Goal: Task Accomplishment & Management: Complete application form

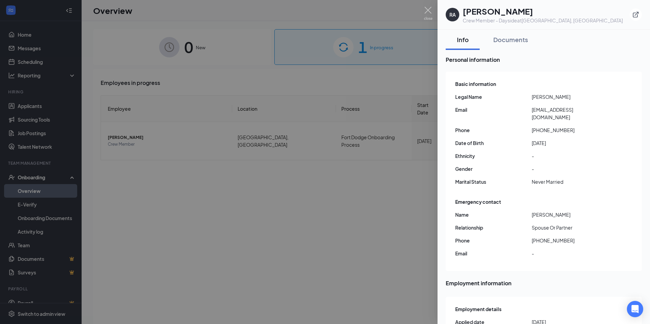
click at [355, 148] on div at bounding box center [325, 162] width 650 height 324
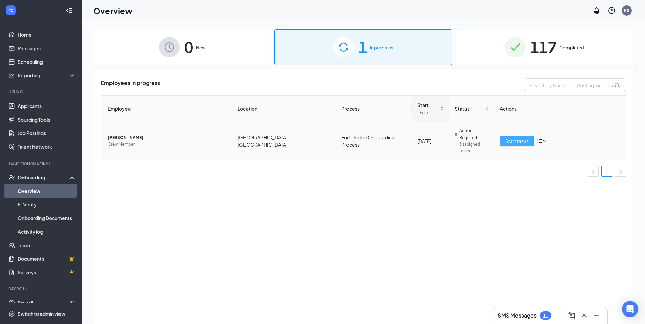
click at [520, 137] on span "Start tasks" at bounding box center [516, 140] width 23 height 7
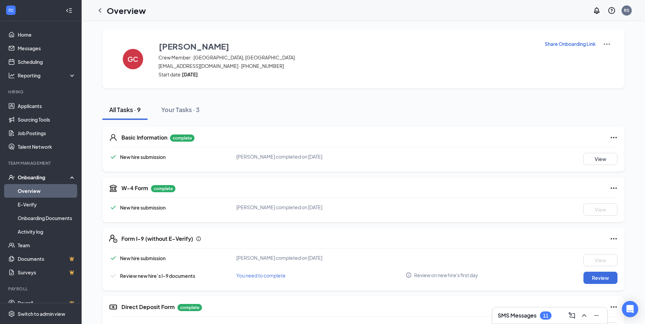
click at [610, 285] on div "Form I-9 (without E-Verify) New hire submission [PERSON_NAME] completed on [DAT…" at bounding box center [363, 259] width 522 height 63
click at [598, 275] on button "Review" at bounding box center [600, 278] width 34 height 12
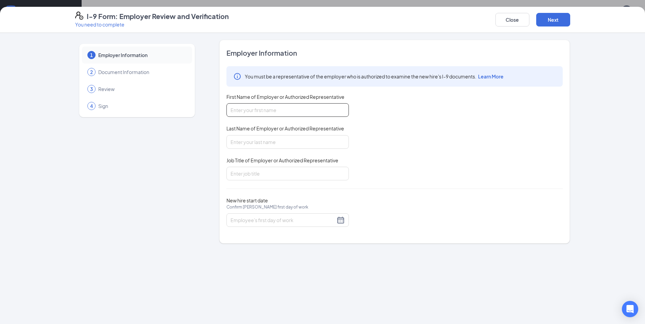
click at [281, 107] on input "First Name of Employer or Authorized Representative" at bounding box center [287, 110] width 122 height 14
type input "[PERSON_NAME]"
click at [278, 142] on input "Last Name of Employer or Authorized Representative" at bounding box center [287, 142] width 122 height 14
type input "[PERSON_NAME]"
click at [281, 176] on input "Job Title of Employer or Authorized Representative" at bounding box center [287, 174] width 122 height 14
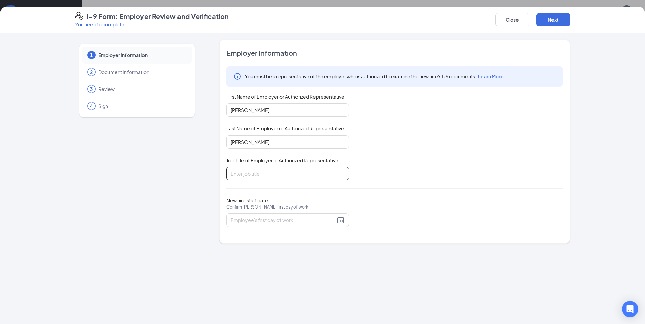
type input "Manager"
drag, startPoint x: 334, startPoint y: 218, endPoint x: 340, endPoint y: 220, distance: 6.6
click at [334, 219] on input "New hire start date Confirm [PERSON_NAME] first day of work" at bounding box center [282, 219] width 105 height 7
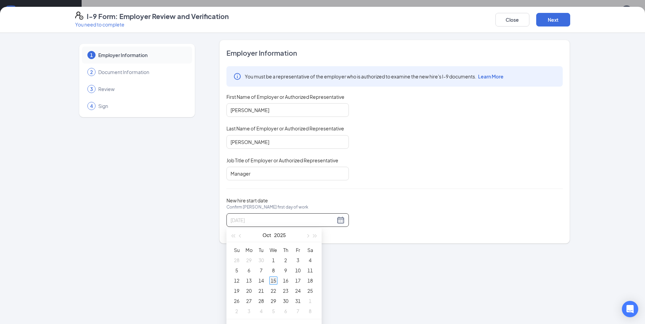
type input "[DATE]"
click at [275, 282] on div "15" at bounding box center [273, 281] width 8 height 8
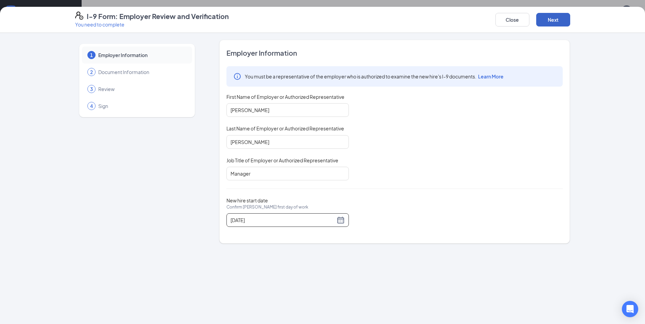
click at [548, 24] on button "Next" at bounding box center [553, 20] width 34 height 14
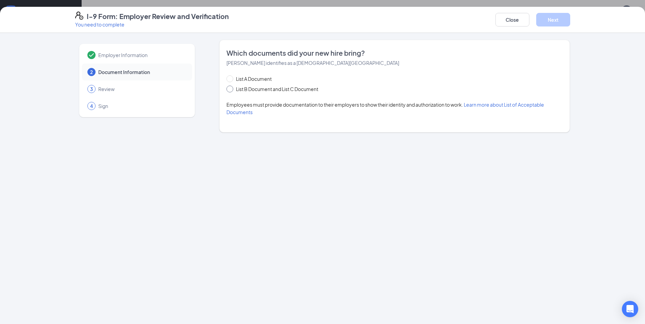
click at [262, 88] on span "List B Document and List C Document" at bounding box center [277, 88] width 88 height 7
click at [231, 88] on input "List B Document and List C Document" at bounding box center [228, 88] width 5 height 5
radio input "true"
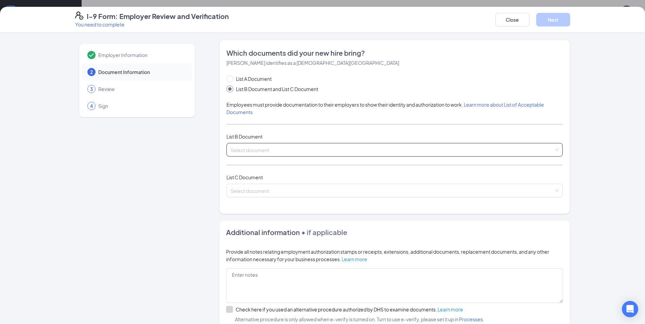
click at [260, 154] on span at bounding box center [391, 149] width 323 height 13
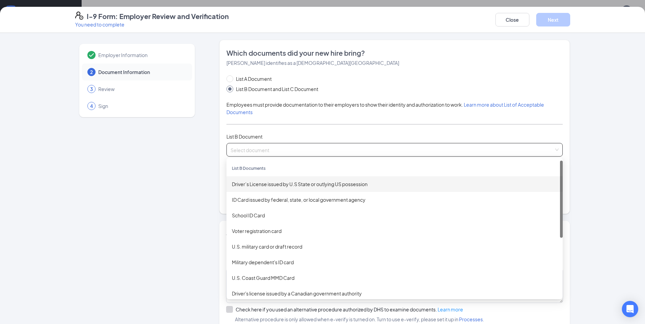
click at [268, 180] on div "Driver’s License issued by U.S State or outlying US possession" at bounding box center [394, 184] width 336 height 16
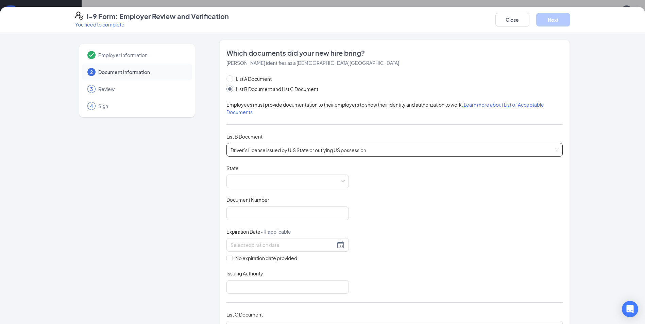
click at [268, 180] on span at bounding box center [287, 181] width 114 height 13
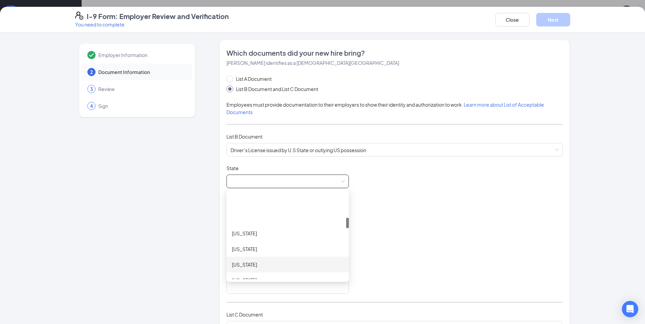
scroll to position [204, 0]
click at [245, 261] on div "[US_STATE]" at bounding box center [287, 261] width 111 height 7
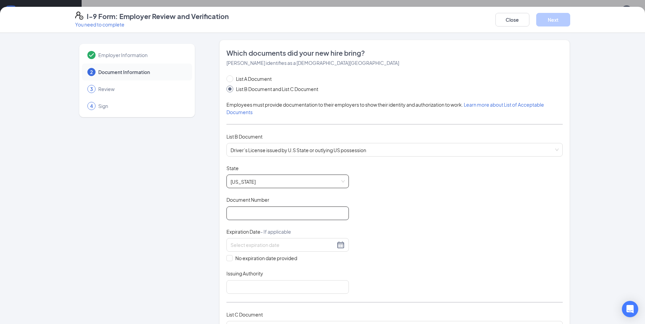
click at [257, 216] on input "Document Number" at bounding box center [287, 214] width 122 height 14
type input "898AZ9810"
click at [339, 244] on div at bounding box center [287, 245] width 114 height 8
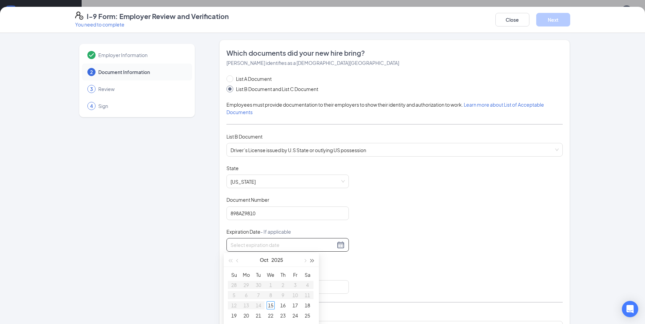
click at [311, 260] on span "button" at bounding box center [312, 260] width 3 height 3
click at [303, 260] on button "button" at bounding box center [304, 260] width 7 height 14
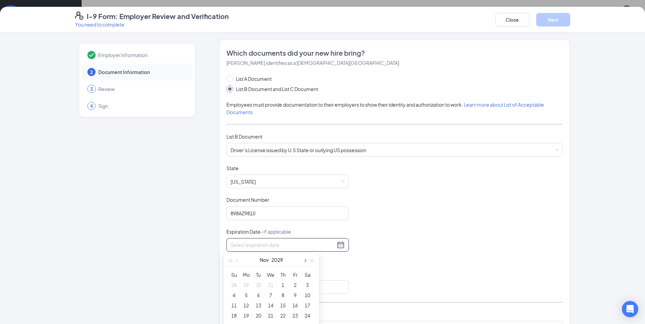
click at [303, 260] on button "button" at bounding box center [304, 260] width 7 height 14
type input "[DATE]"
click at [282, 296] on div "6" at bounding box center [283, 295] width 8 height 8
click at [258, 282] on input "Issuing Authority" at bounding box center [287, 287] width 122 height 14
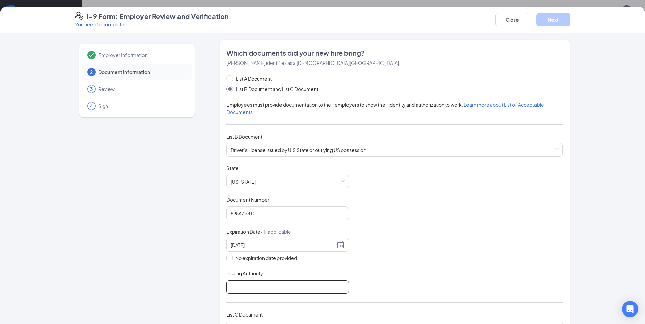
type input "[US_STATE]"
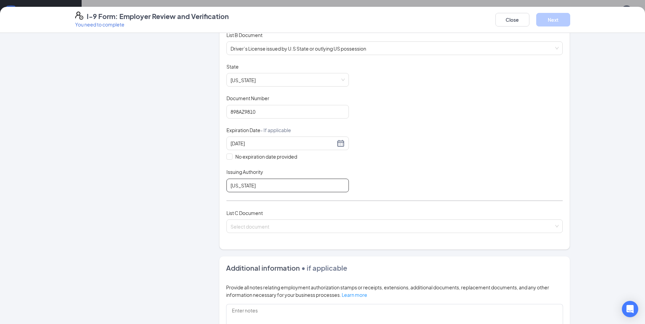
scroll to position [102, 0]
click at [283, 227] on input "search" at bounding box center [391, 225] width 323 height 10
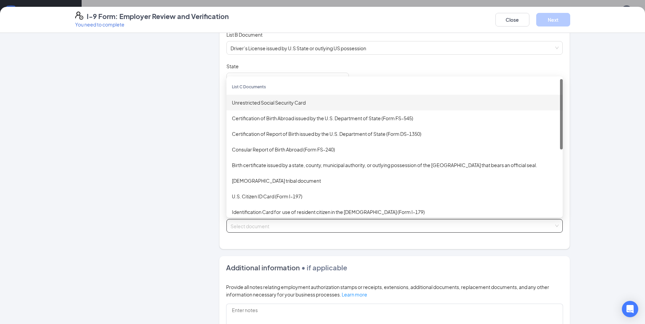
click at [297, 104] on div "Unrestricted Social Security Card" at bounding box center [394, 102] width 325 height 7
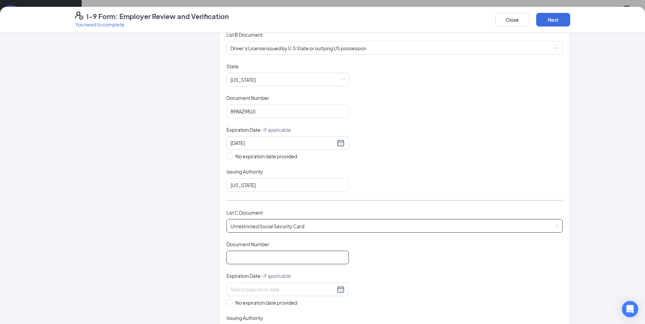
click at [269, 253] on input "Document Number" at bounding box center [287, 258] width 122 height 14
type input "478393301"
click at [285, 292] on input at bounding box center [282, 289] width 105 height 7
click at [220, 303] on div "Which documents did your new hire bring? [PERSON_NAME] identifies as a [DEMOGRA…" at bounding box center [394, 146] width 350 height 417
click at [227, 304] on input "No expiration date provided" at bounding box center [228, 302] width 5 height 5
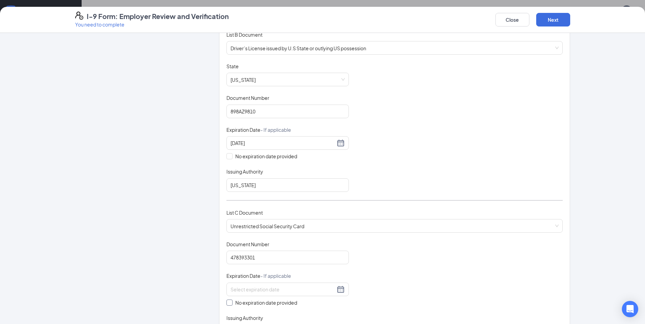
checkbox input "true"
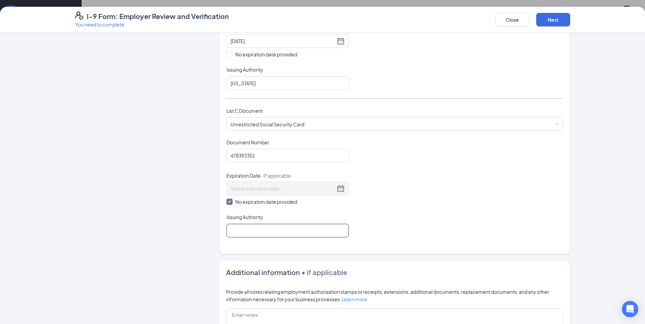
click at [247, 236] on input "Issuing Authority" at bounding box center [287, 231] width 122 height 14
type input "Social Security Administration"
click at [499, 207] on div "Document Title Unrestricted Social Security Card Document Number 478393301 Expi…" at bounding box center [394, 188] width 336 height 99
click at [558, 21] on button "Next" at bounding box center [553, 20] width 34 height 14
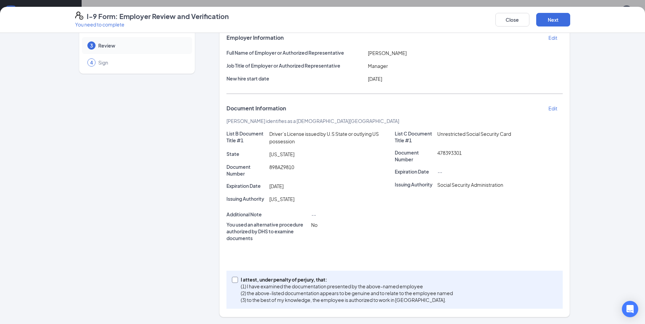
click at [235, 278] on span at bounding box center [235, 280] width 6 height 6
click at [235, 278] on input "I attest, under penalty of [PERSON_NAME], that: (1) I have examined the documen…" at bounding box center [234, 279] width 5 height 5
checkbox input "true"
click at [561, 20] on button "Next" at bounding box center [553, 20] width 34 height 14
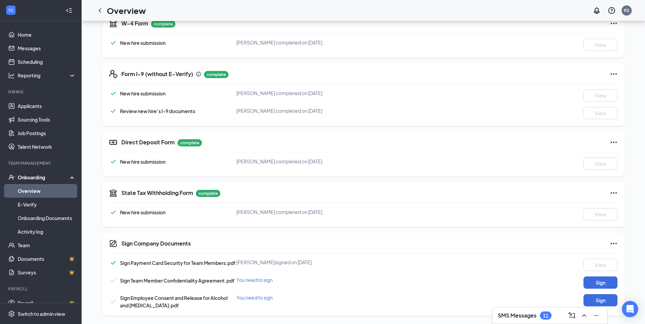
scroll to position [168, 0]
click at [594, 284] on button "Sign" at bounding box center [600, 283] width 34 height 12
click at [34, 188] on link "Overview" at bounding box center [47, 191] width 58 height 14
